Goal: Task Accomplishment & Management: Use online tool/utility

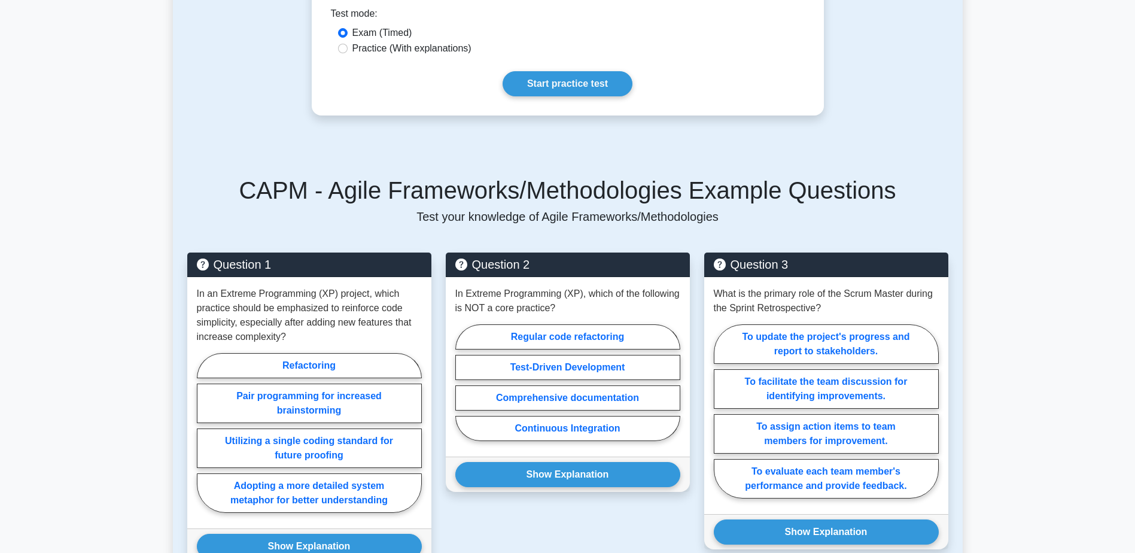
scroll to position [239, 0]
click at [553, 96] on link "Start practice test" at bounding box center [567, 83] width 130 height 25
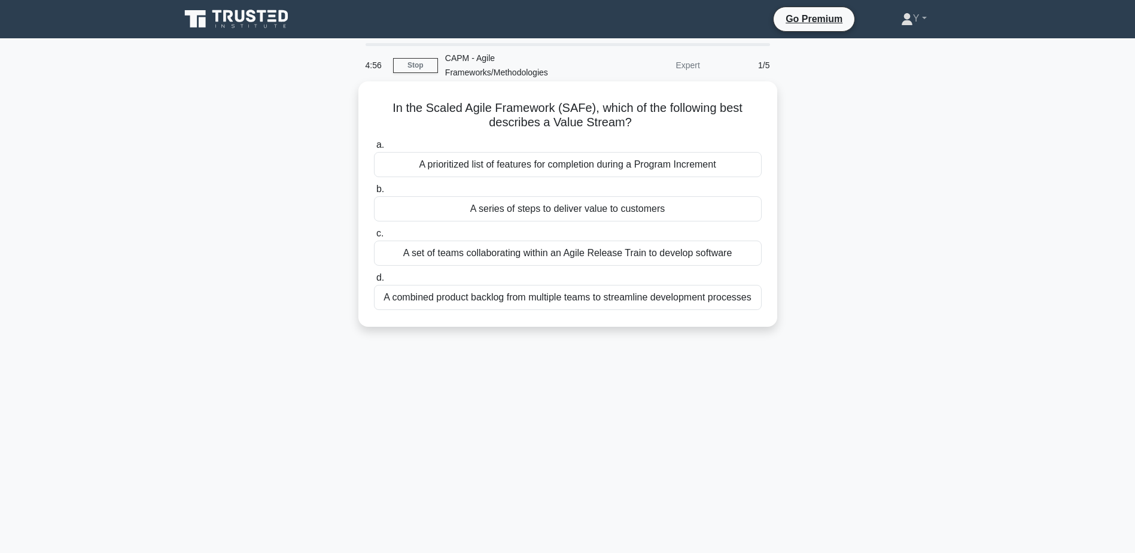
drag, startPoint x: 522, startPoint y: 118, endPoint x: 711, endPoint y: 131, distance: 190.0
click at [711, 130] on h5 "In the Scaled Agile Framework (SAFe), which of the following best describes a V…" at bounding box center [568, 115] width 390 height 30
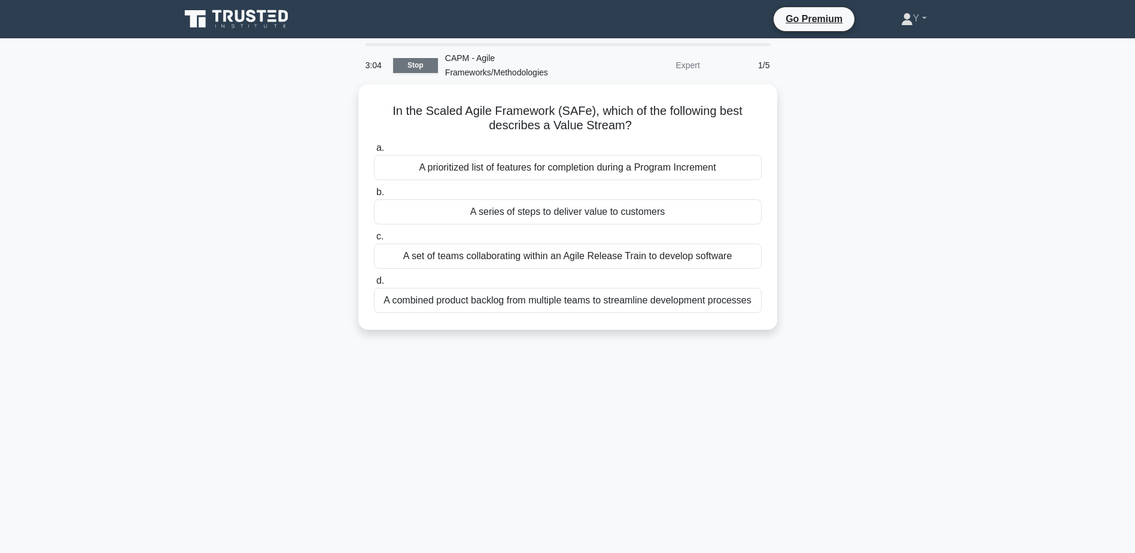
click at [423, 68] on link "Stop" at bounding box center [415, 65] width 45 height 15
